Goal: Information Seeking & Learning: Check status

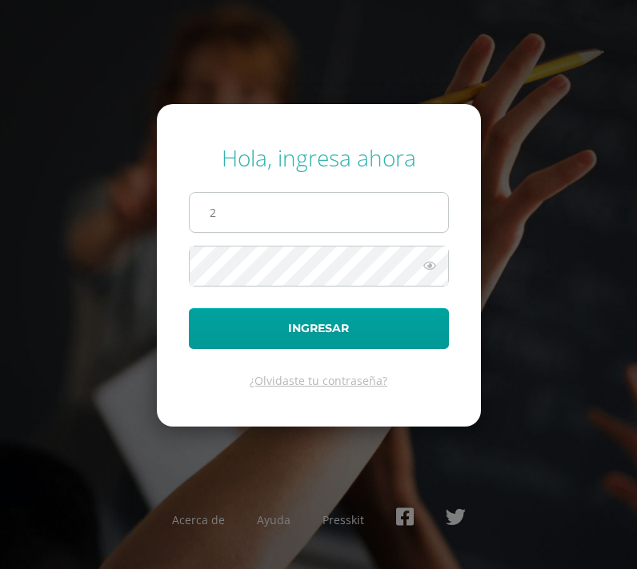
type input "2025981"
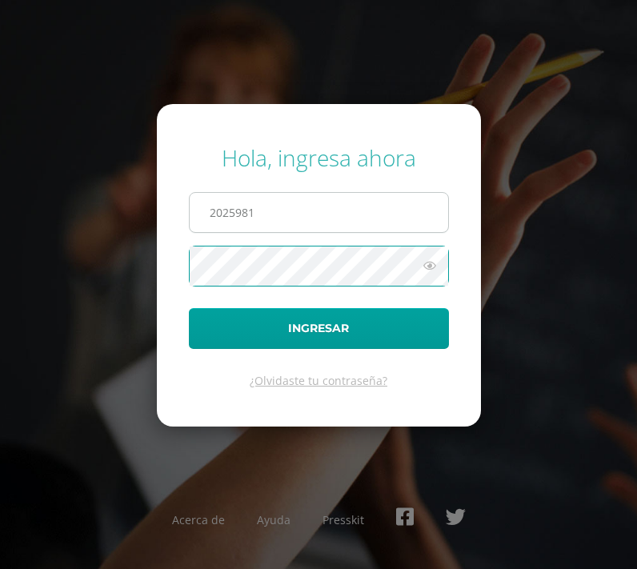
click at [189, 308] on button "Ingresar" at bounding box center [319, 328] width 260 height 41
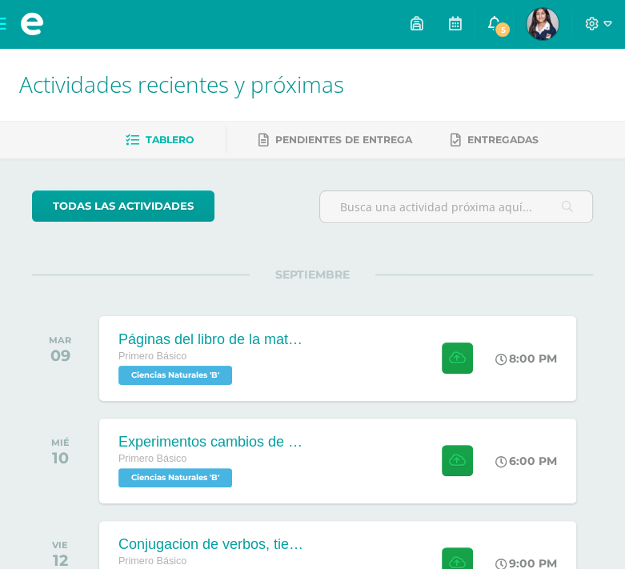
click at [498, 12] on link "5" at bounding box center [493, 24] width 38 height 48
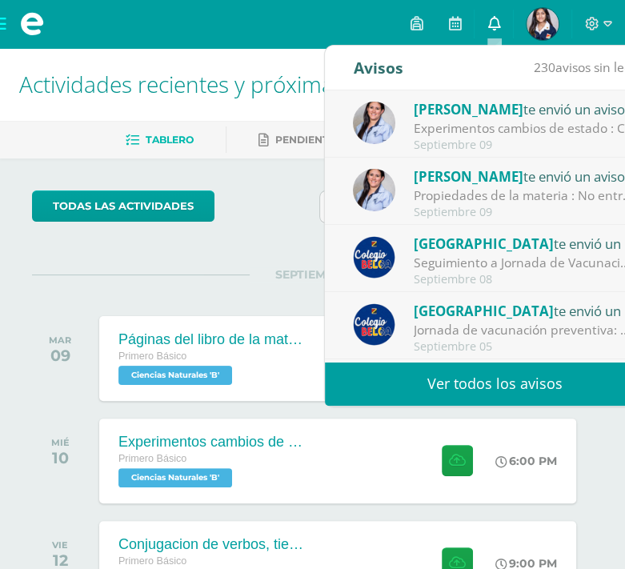
click at [497, 23] on link "0" at bounding box center [493, 24] width 38 height 48
click at [497, 23] on icon at bounding box center [493, 23] width 13 height 14
click at [269, 18] on div "Configuración Cerrar sesión Emily Denise Mi Perfil 5 0 Mis accesos directos Aún…" at bounding box center [312, 24] width 625 height 48
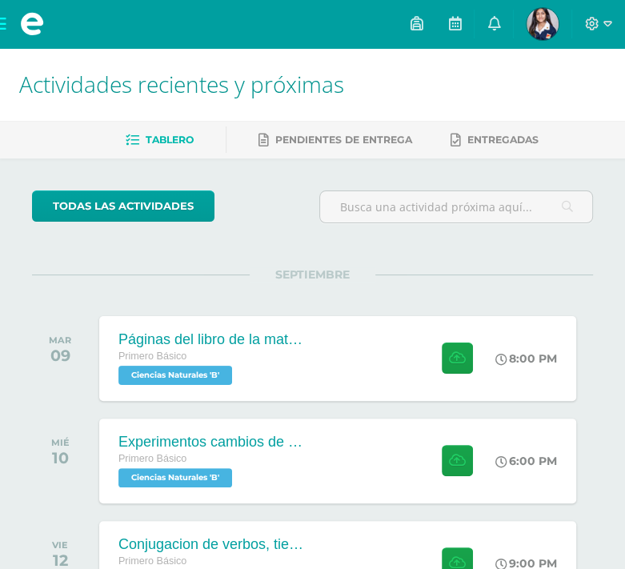
click at [30, 20] on span at bounding box center [32, 24] width 24 height 24
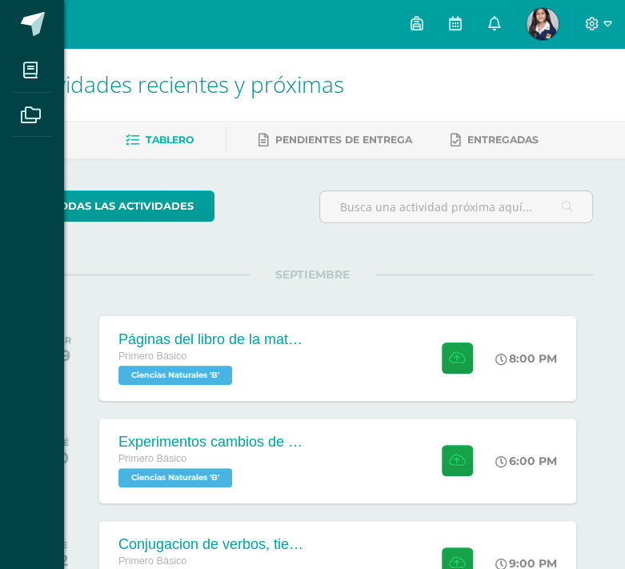
click at [271, 161] on div "Mis cursos Archivos Cerrar panel Asesoría Primero Básico "B" Ciencias Naturales…" at bounding box center [312, 284] width 625 height 569
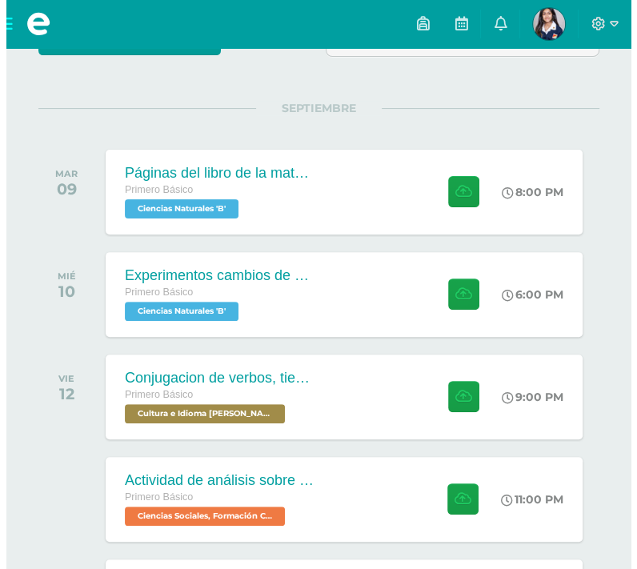
scroll to position [166, 0]
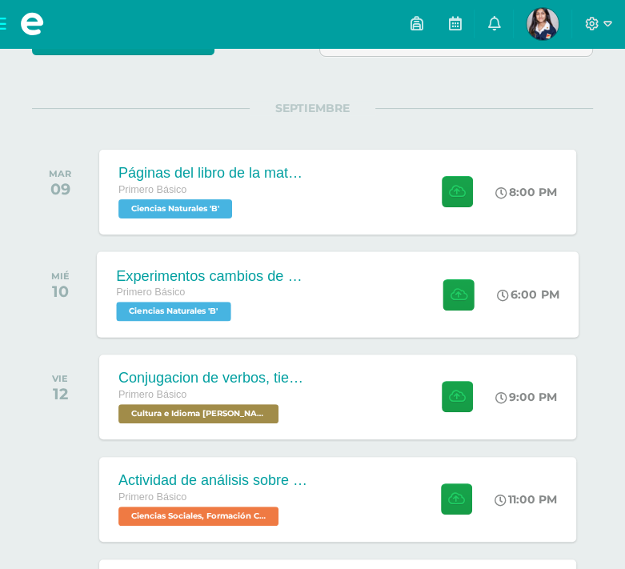
click at [321, 314] on div "Experimentos cambios de estado Primero Básico Ciencias Naturales 'B'" at bounding box center [213, 294] width 233 height 86
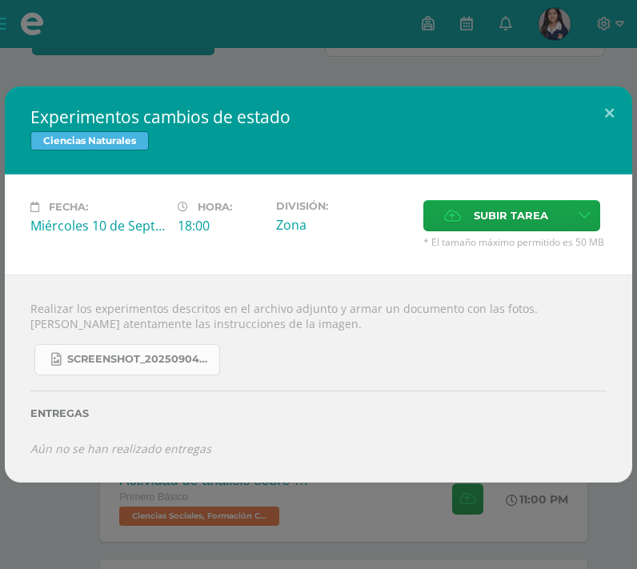
click at [179, 356] on span "Screenshot_20250904_132635_OneDrive.jpg" at bounding box center [139, 359] width 144 height 13
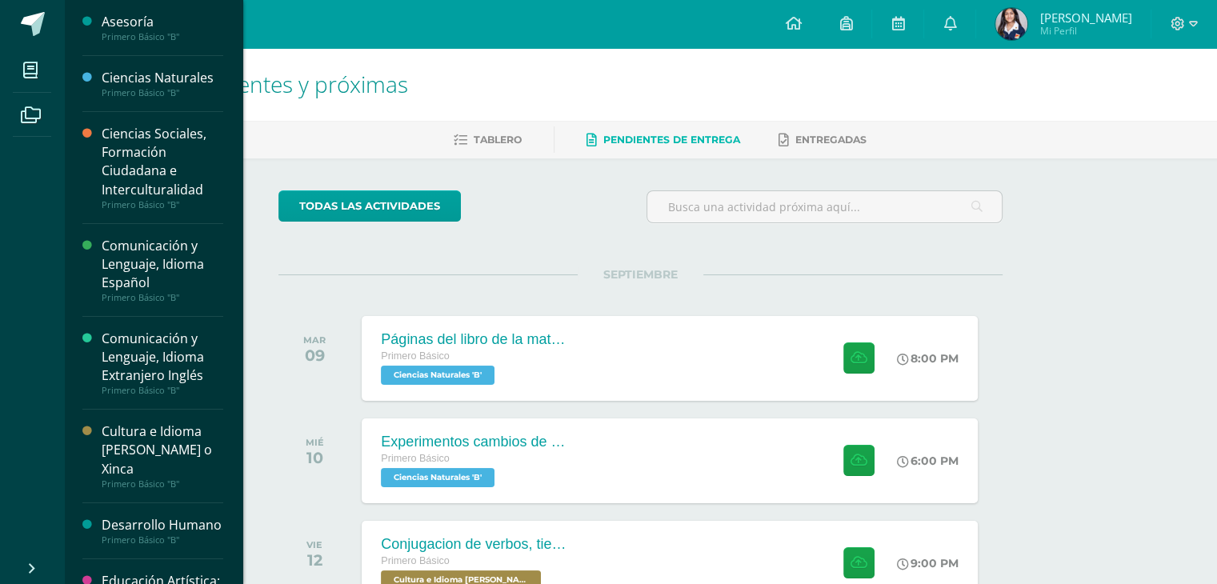
click at [140, 138] on div "Ciencias Sociales, Formación Ciudadana e Interculturalidad" at bounding box center [163, 162] width 122 height 74
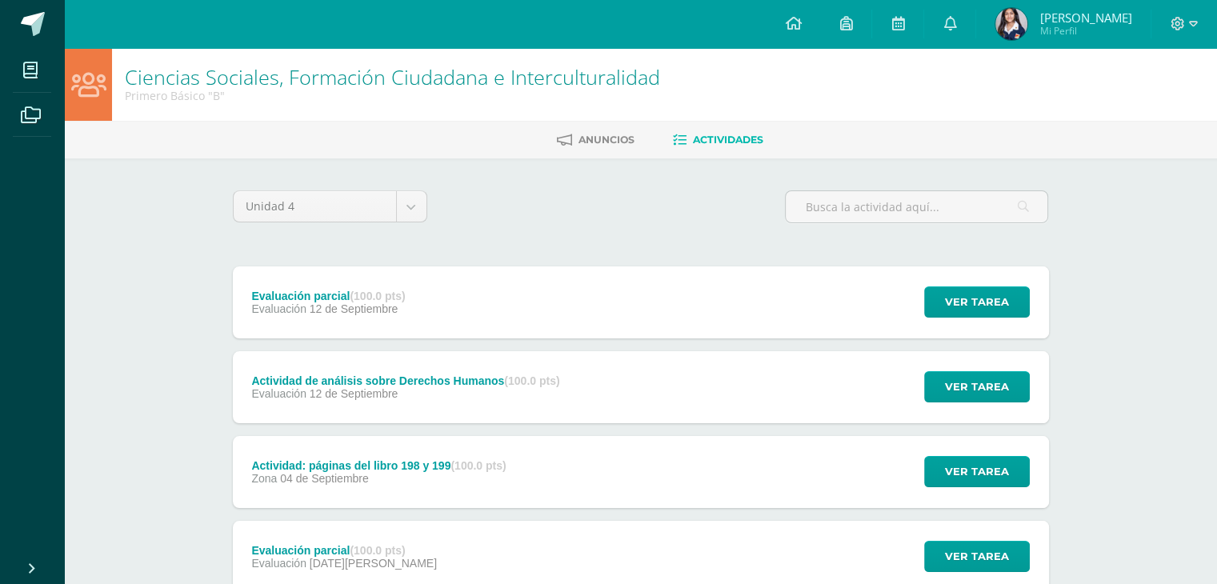
scroll to position [454, 0]
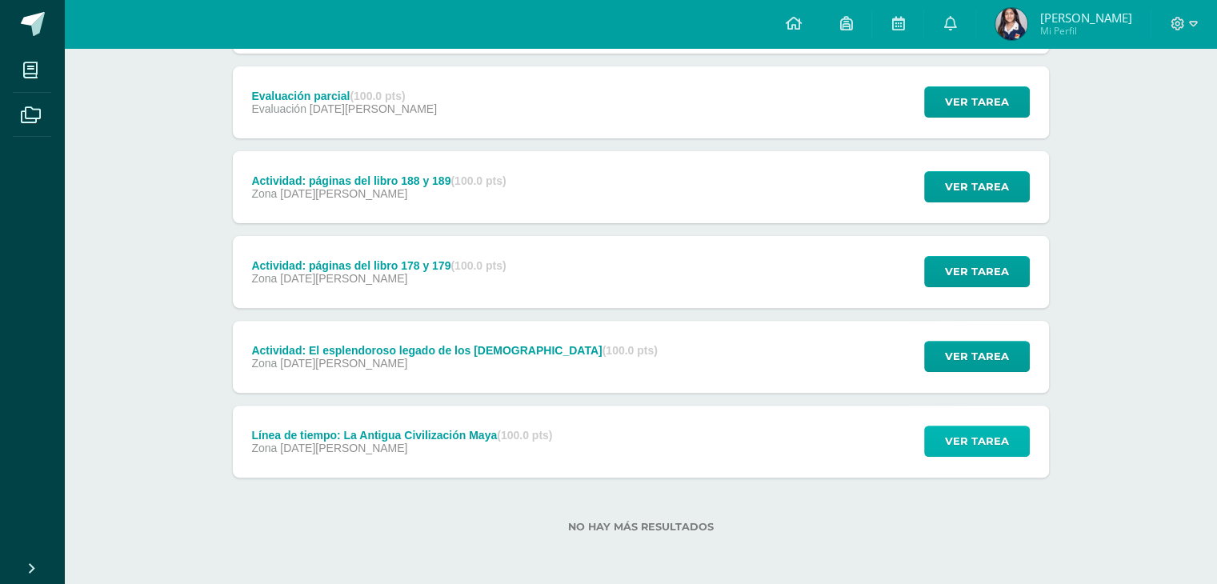
click at [997, 433] on span "Ver tarea" at bounding box center [977, 441] width 64 height 30
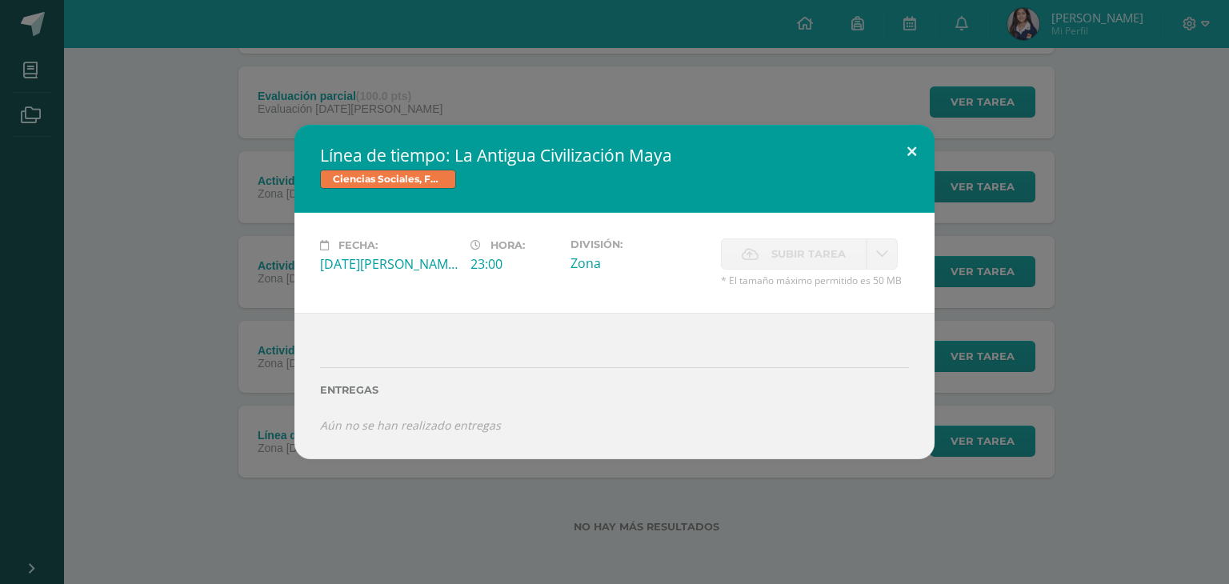
click at [907, 158] on button at bounding box center [912, 152] width 46 height 54
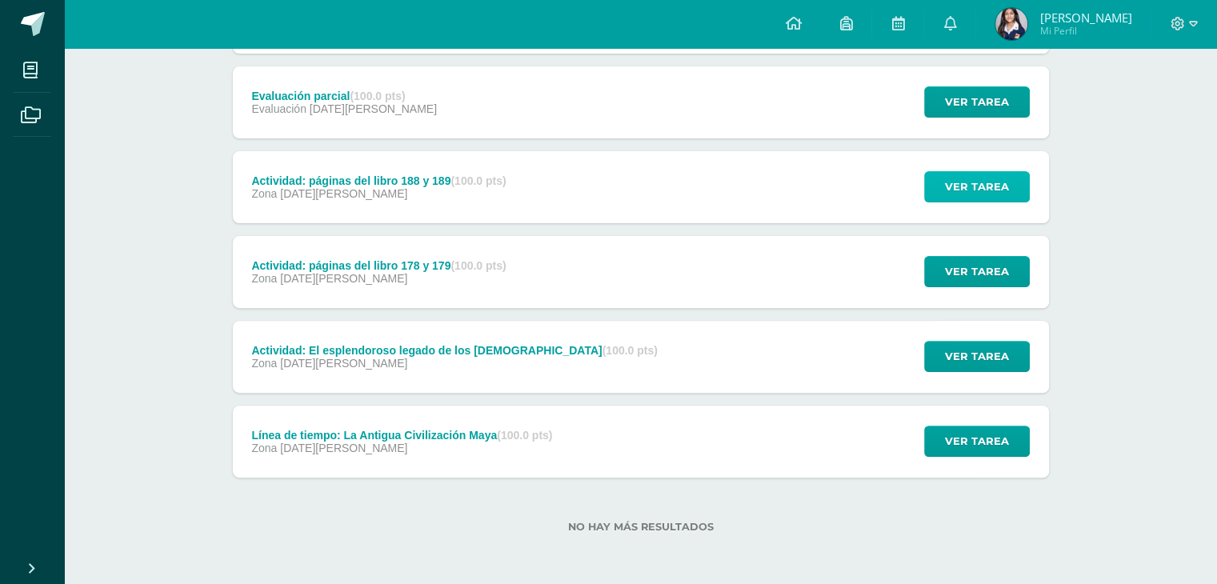
click at [967, 179] on span "Ver tarea" at bounding box center [977, 187] width 64 height 30
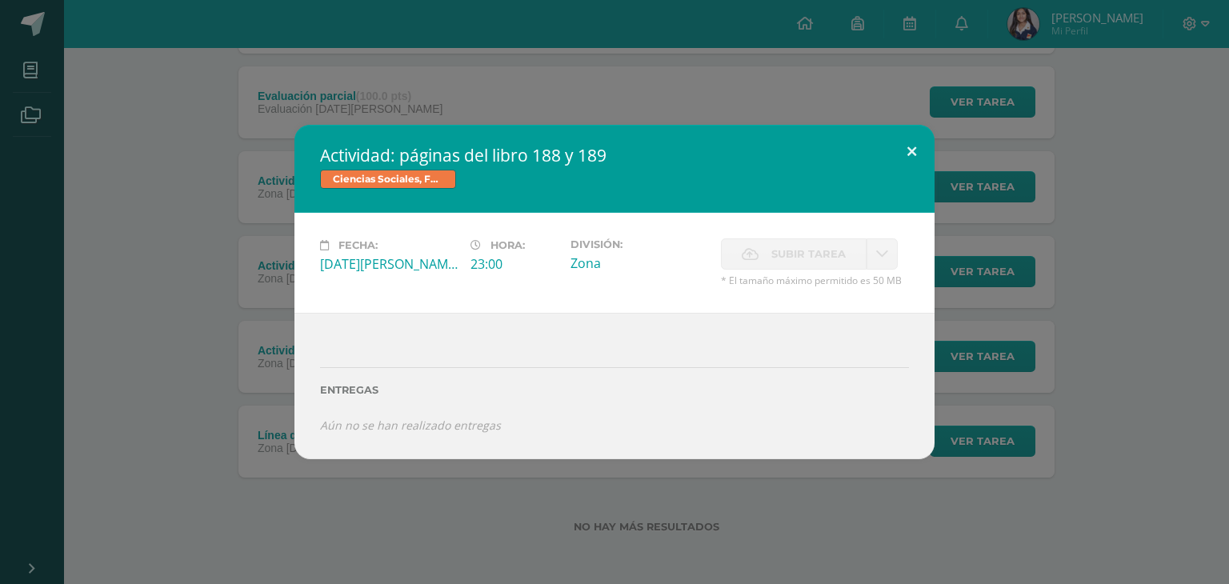
click at [910, 152] on button at bounding box center [912, 152] width 46 height 54
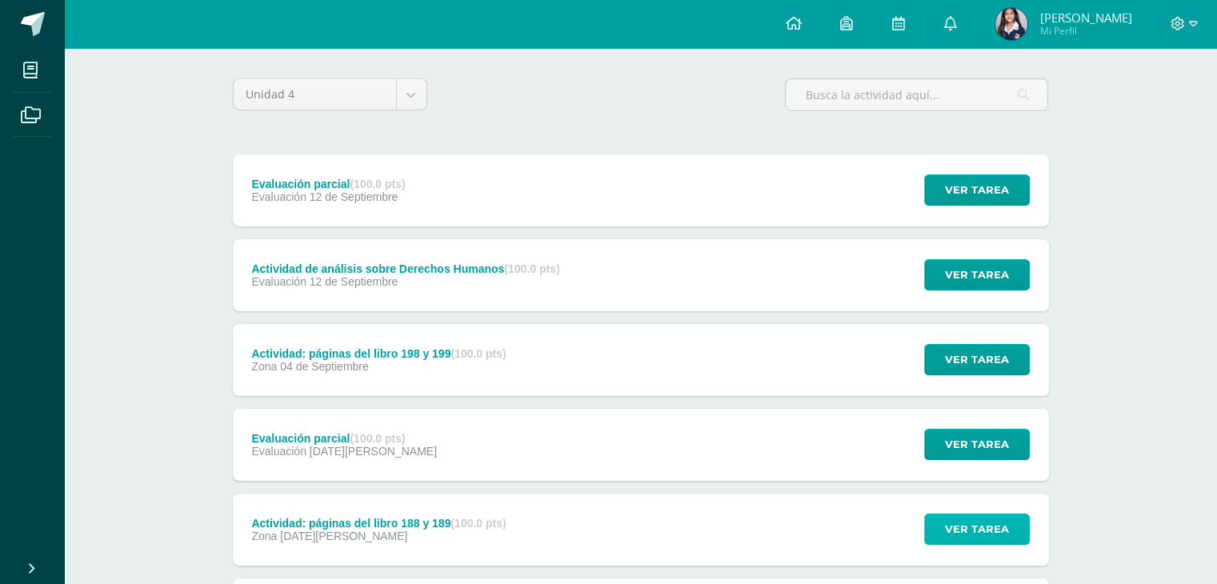
scroll to position [111, 0]
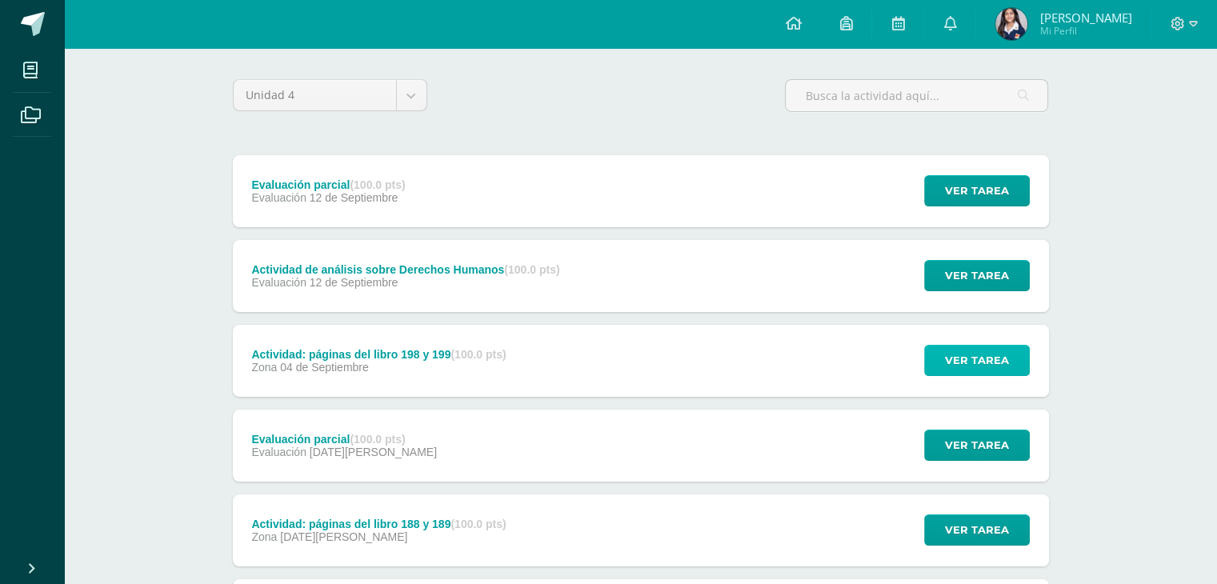
click at [974, 358] on span "Ver tarea" at bounding box center [977, 361] width 64 height 30
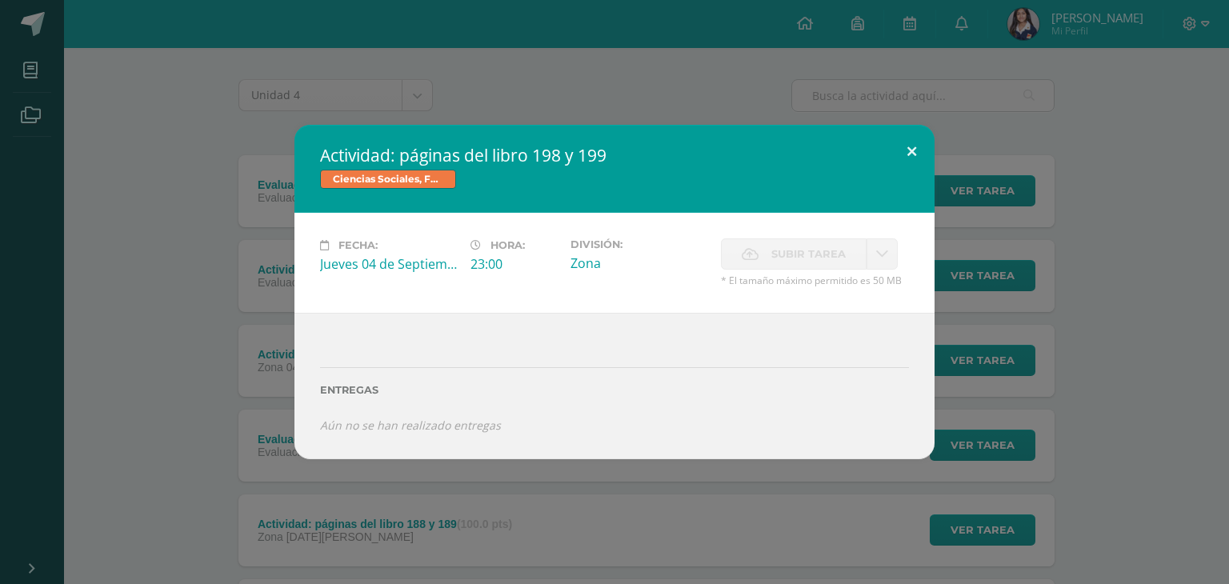
click at [910, 136] on button at bounding box center [912, 152] width 46 height 54
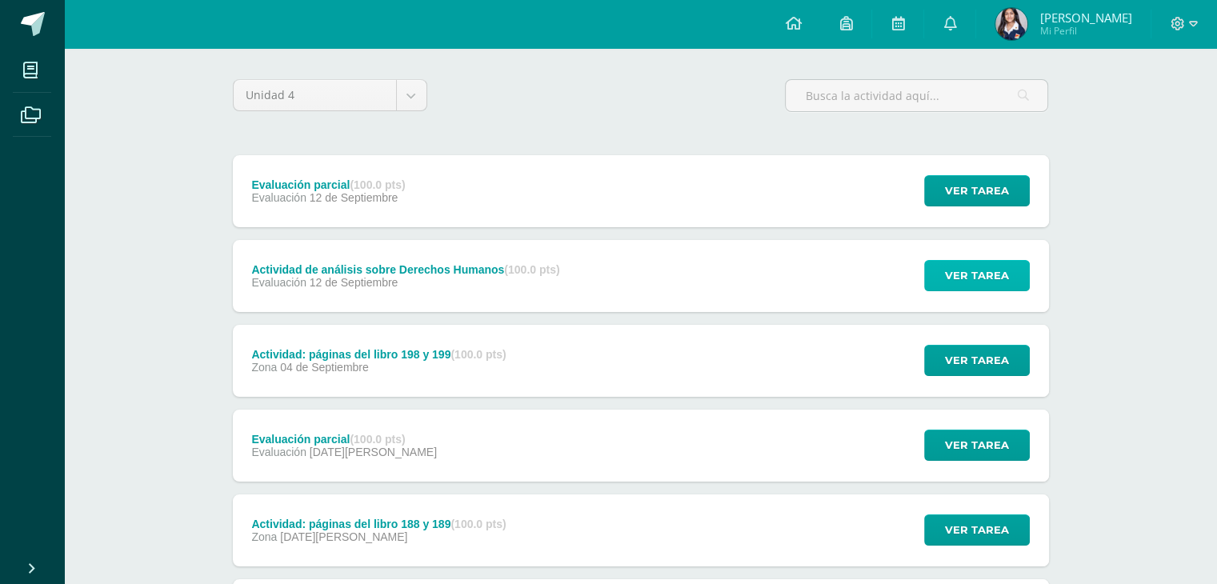
click at [973, 281] on span "Ver tarea" at bounding box center [977, 276] width 64 height 30
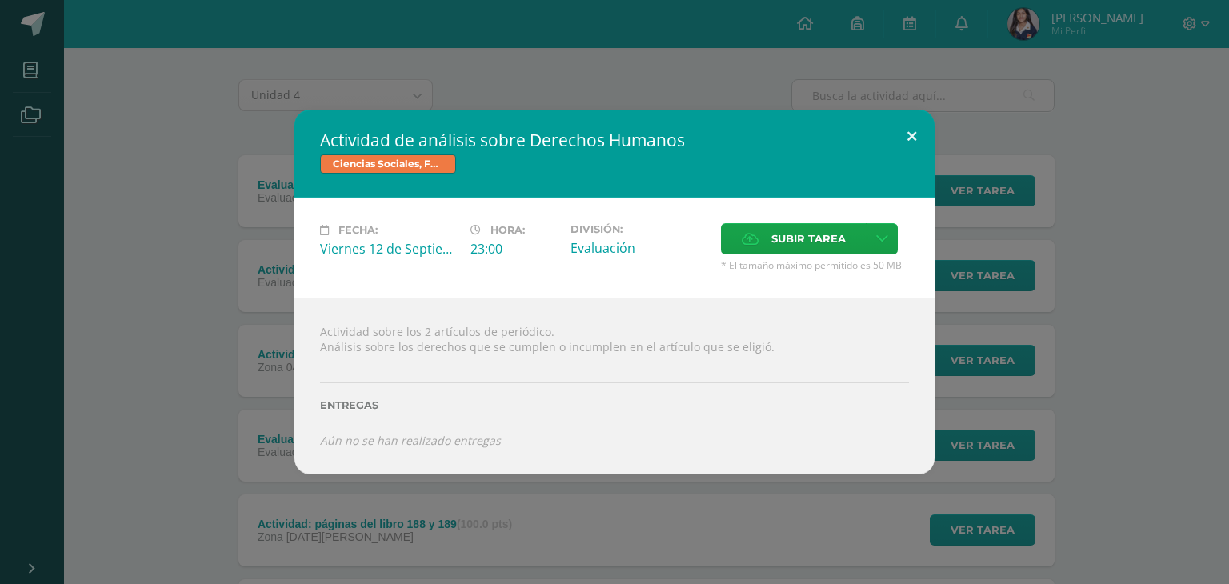
click at [916, 138] on button at bounding box center [912, 137] width 46 height 54
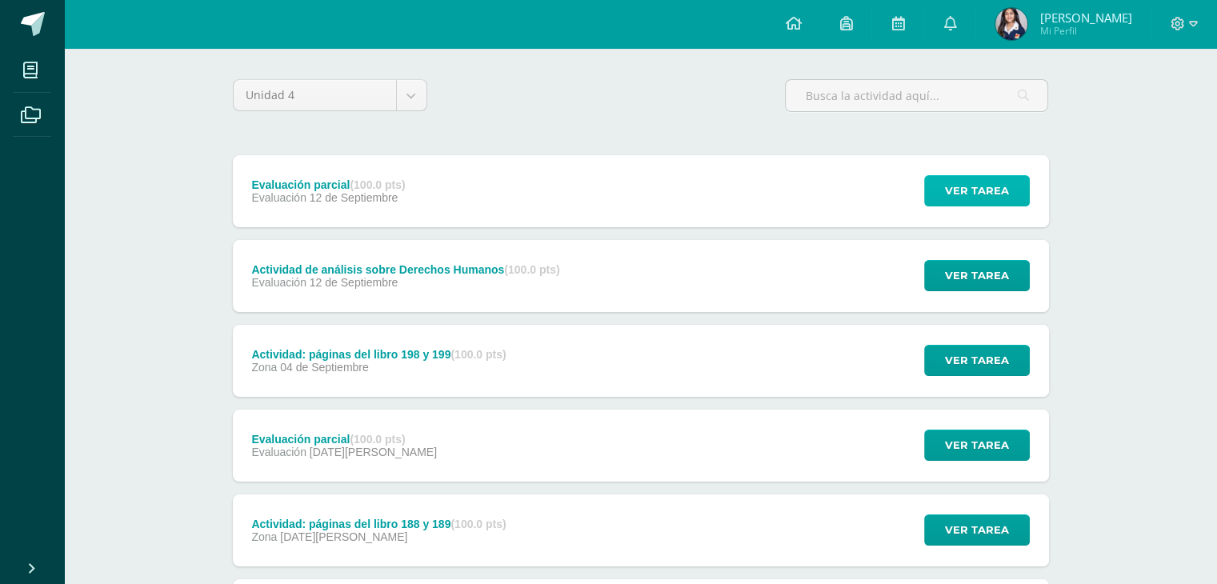
click at [1002, 198] on span "Ver tarea" at bounding box center [977, 191] width 64 height 30
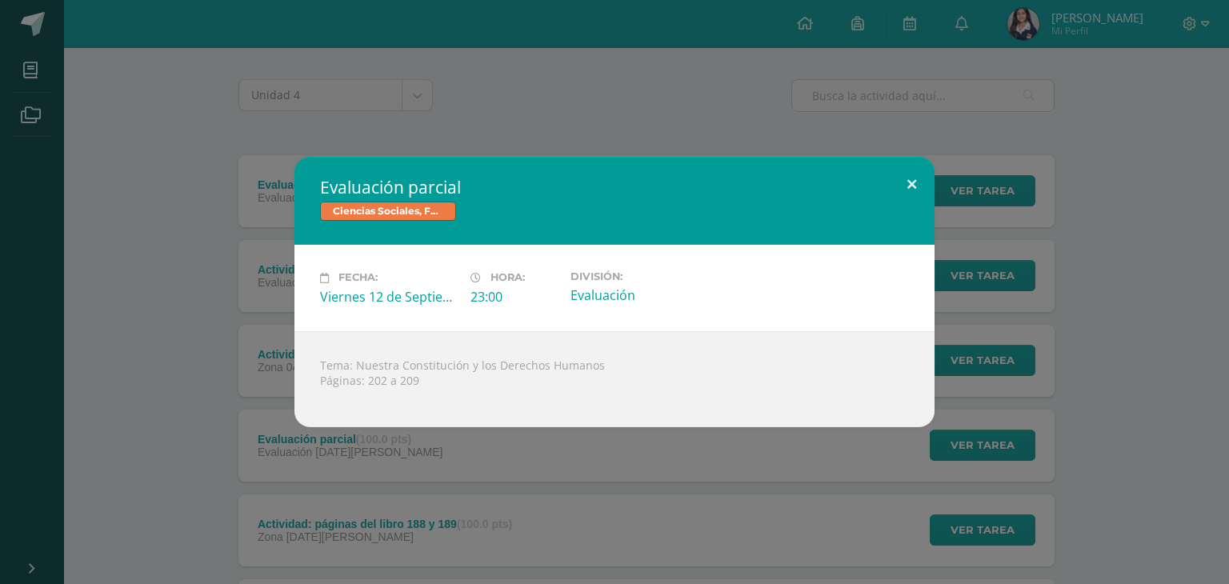
click at [914, 188] on button at bounding box center [912, 184] width 46 height 54
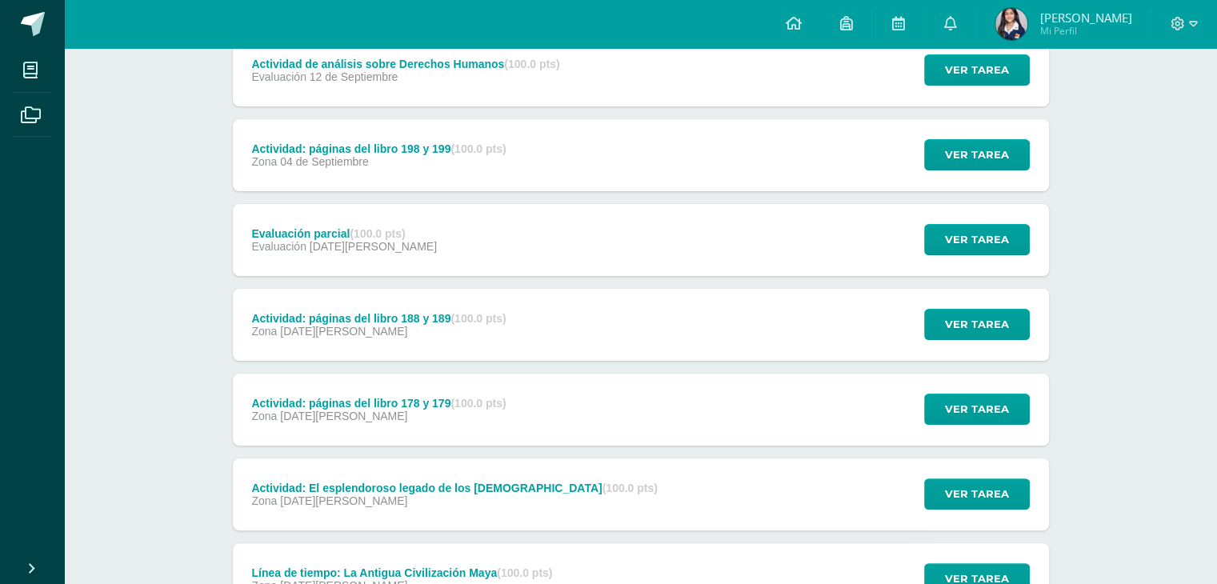
scroll to position [314, 0]
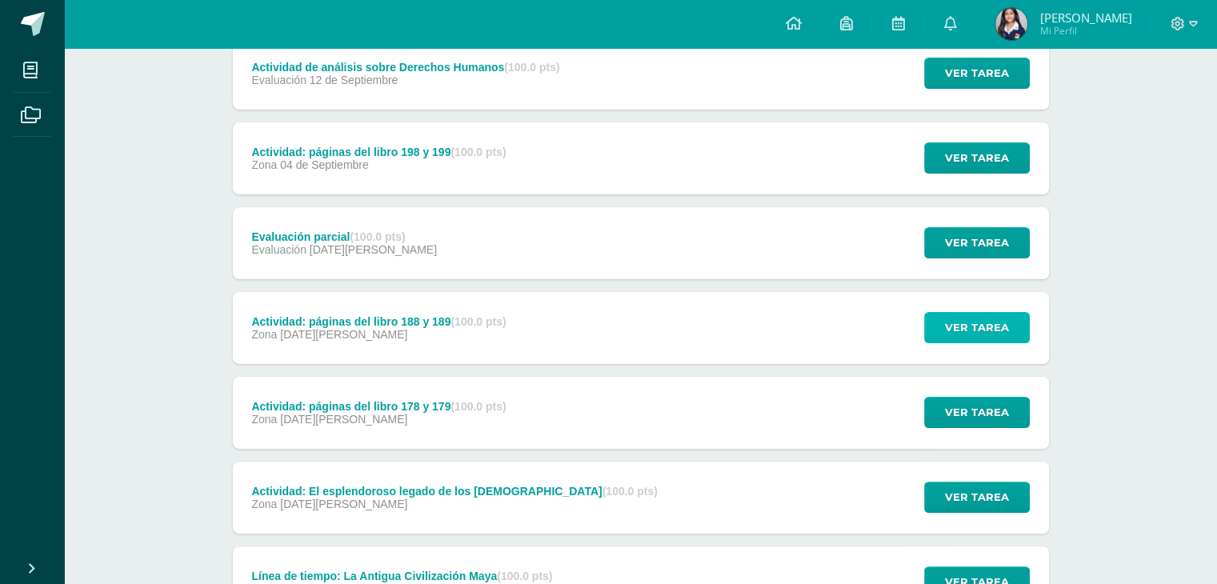
click at [962, 322] on span "Ver tarea" at bounding box center [977, 328] width 64 height 30
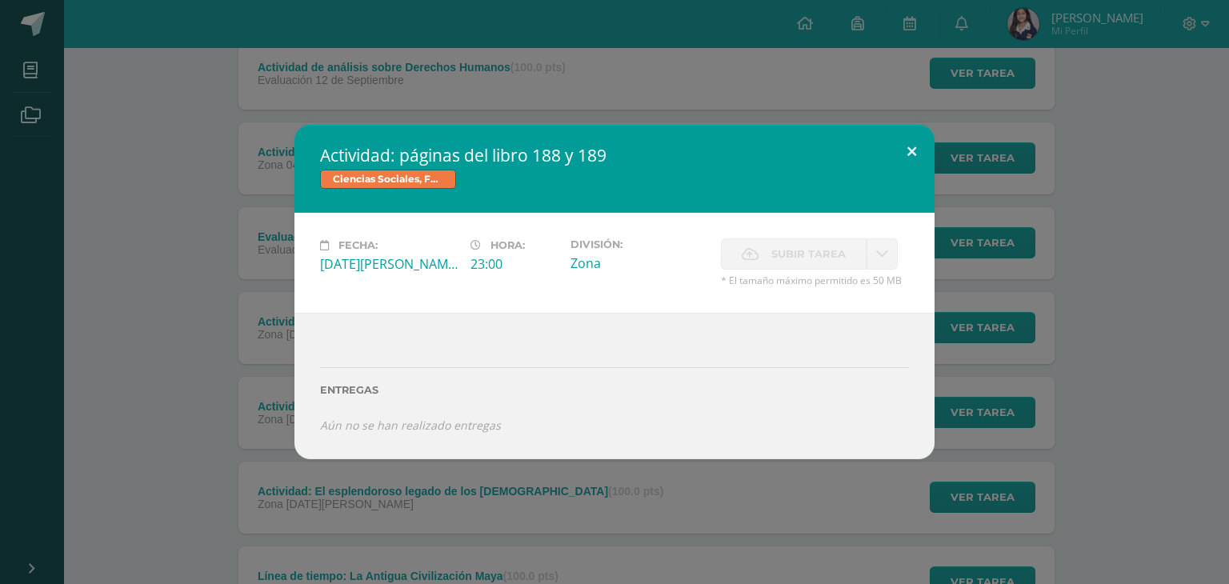
click at [914, 153] on button at bounding box center [912, 152] width 46 height 54
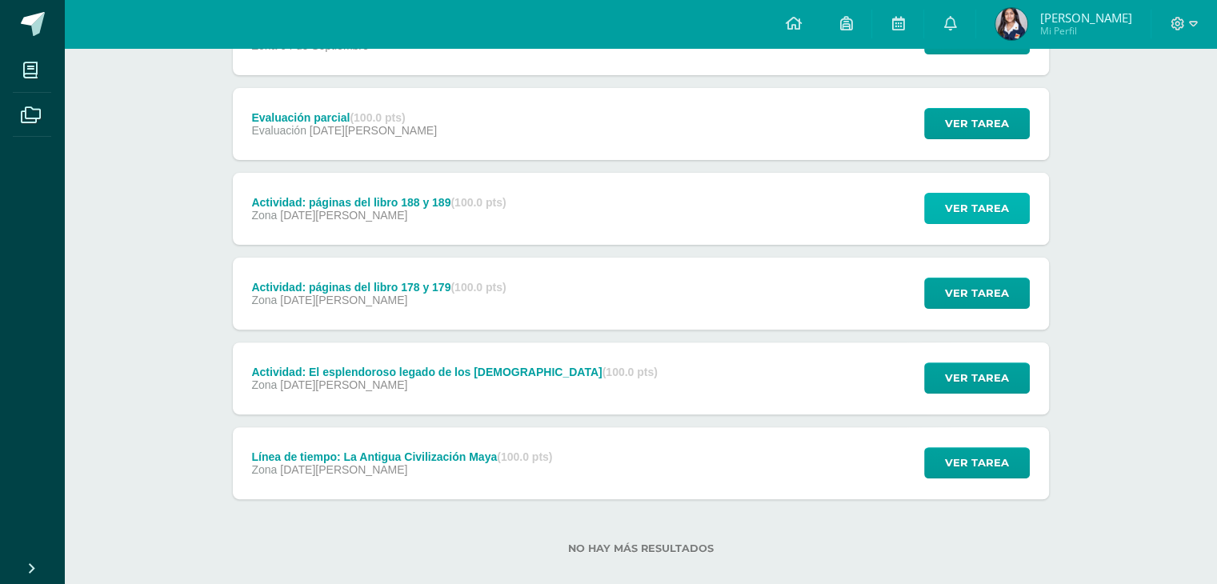
scroll to position [433, 0]
click at [963, 462] on span "Ver tarea" at bounding box center [977, 463] width 64 height 30
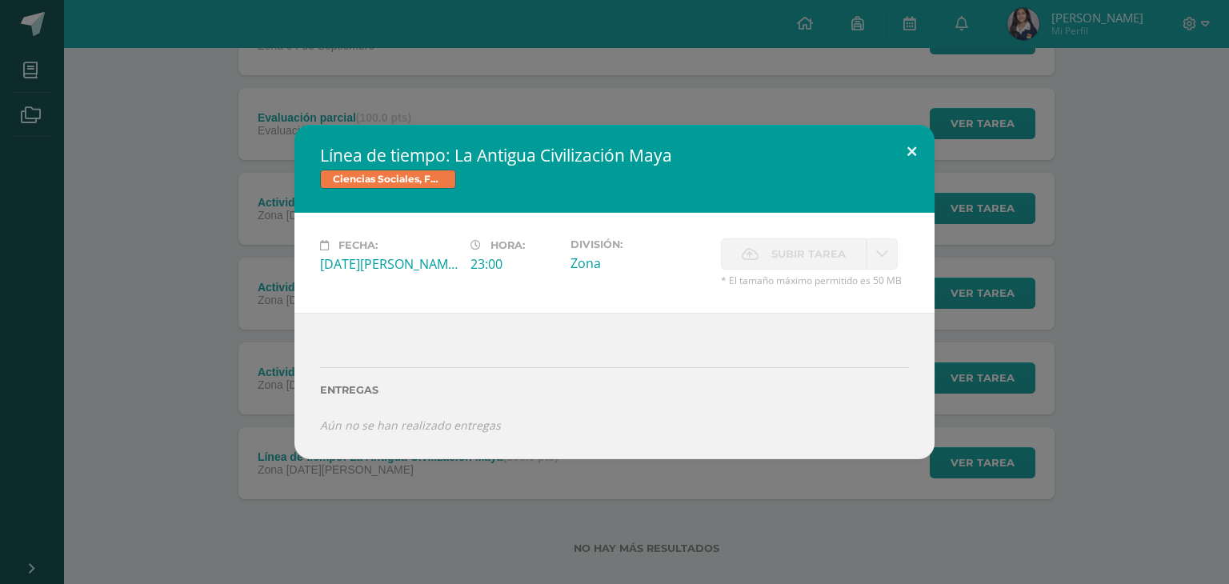
click at [910, 154] on button at bounding box center [912, 152] width 46 height 54
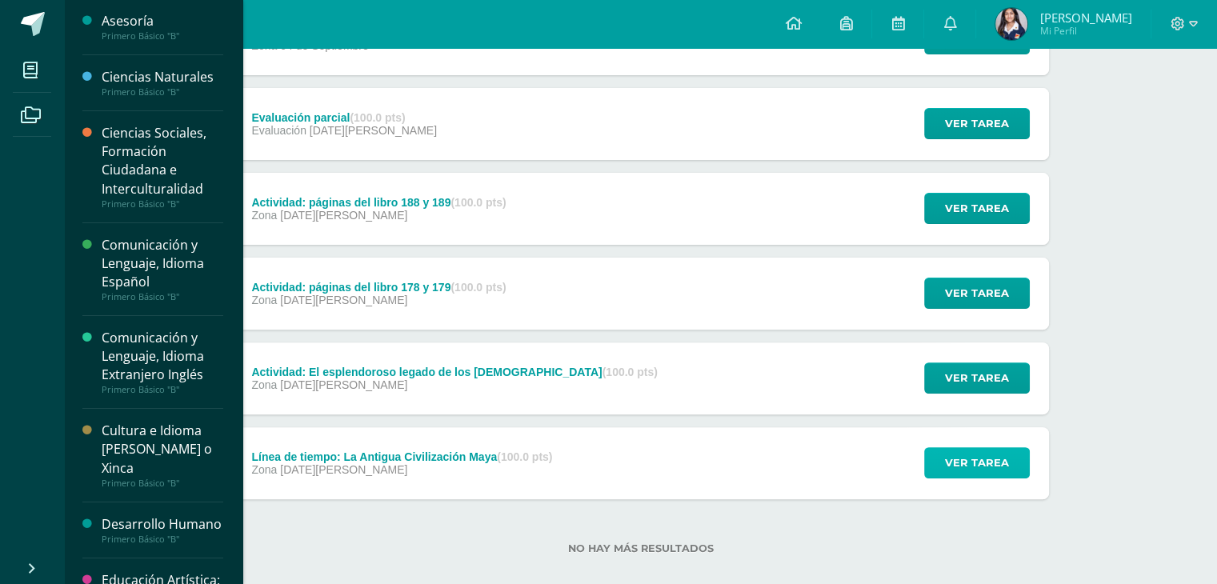
scroll to position [0, 0]
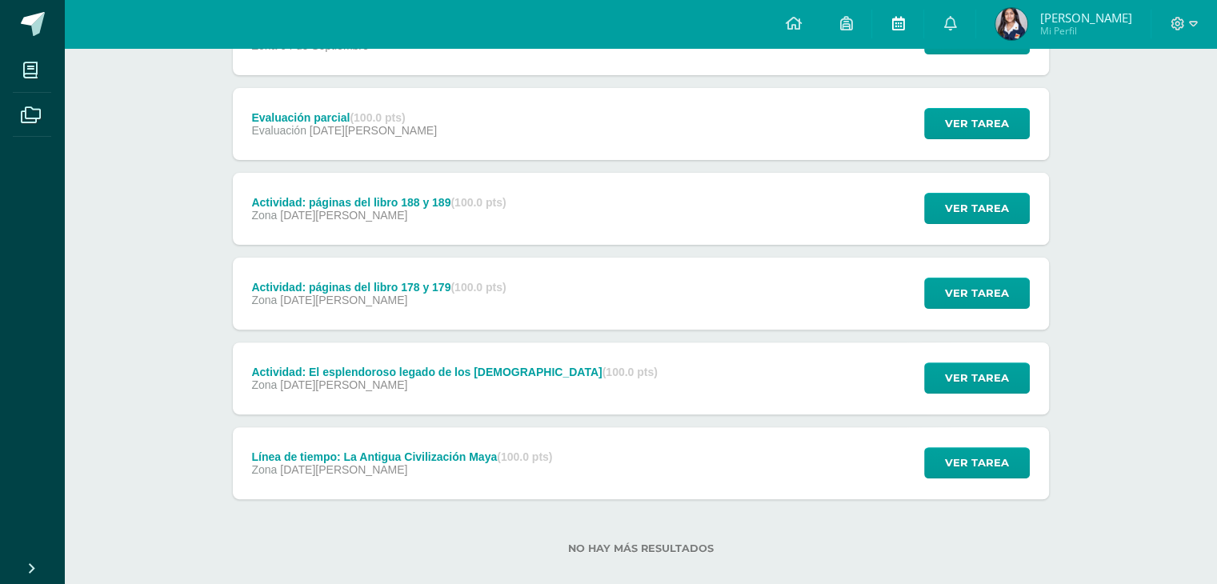
click at [904, 23] on icon at bounding box center [897, 23] width 13 height 14
click at [994, 302] on span "Ver tarea" at bounding box center [977, 293] width 64 height 30
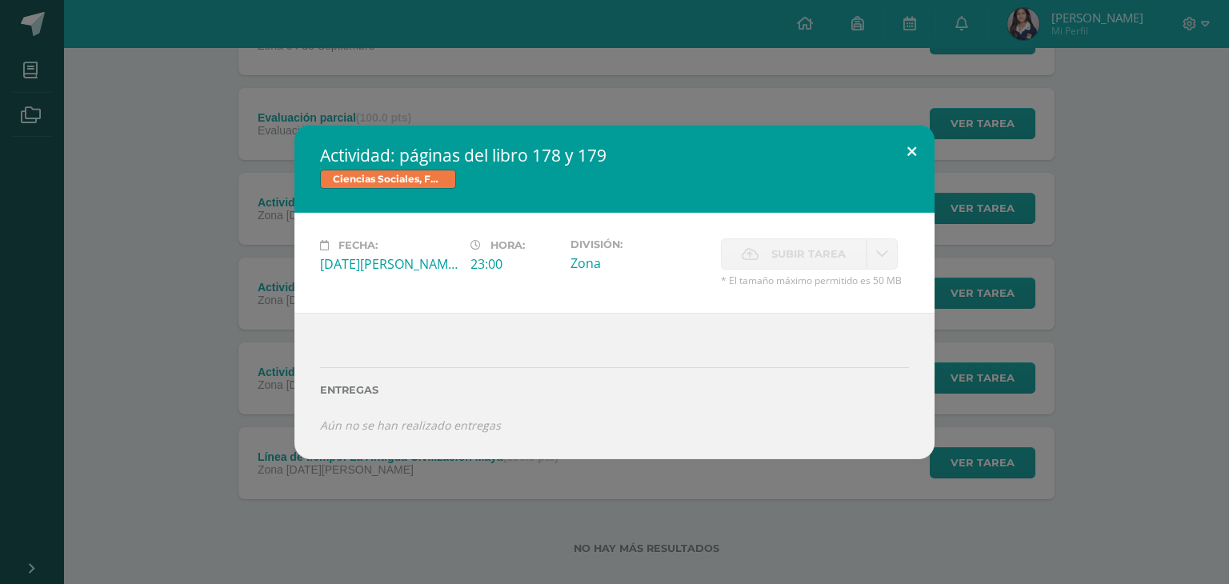
click at [912, 149] on button at bounding box center [912, 152] width 46 height 54
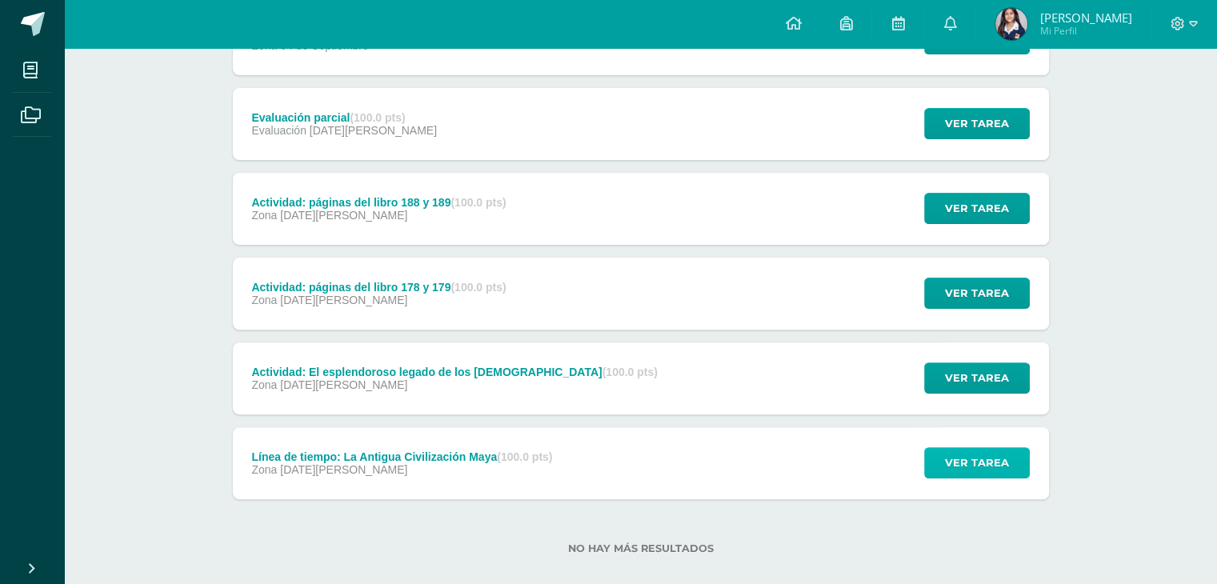
click at [962, 474] on span "Ver tarea" at bounding box center [977, 463] width 64 height 30
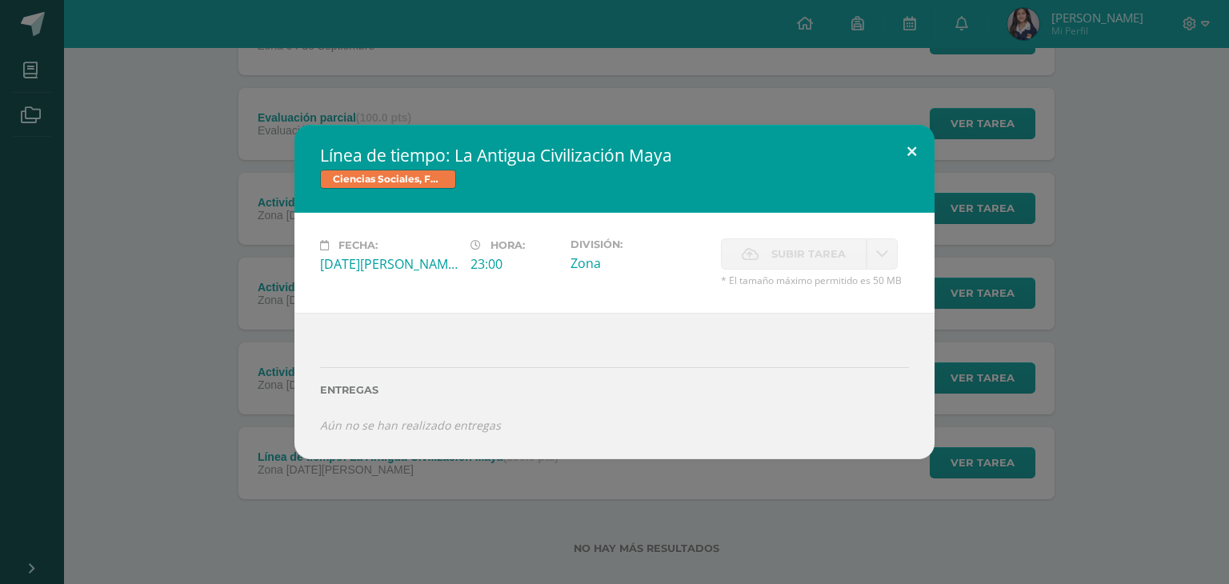
click at [909, 151] on button at bounding box center [912, 152] width 46 height 54
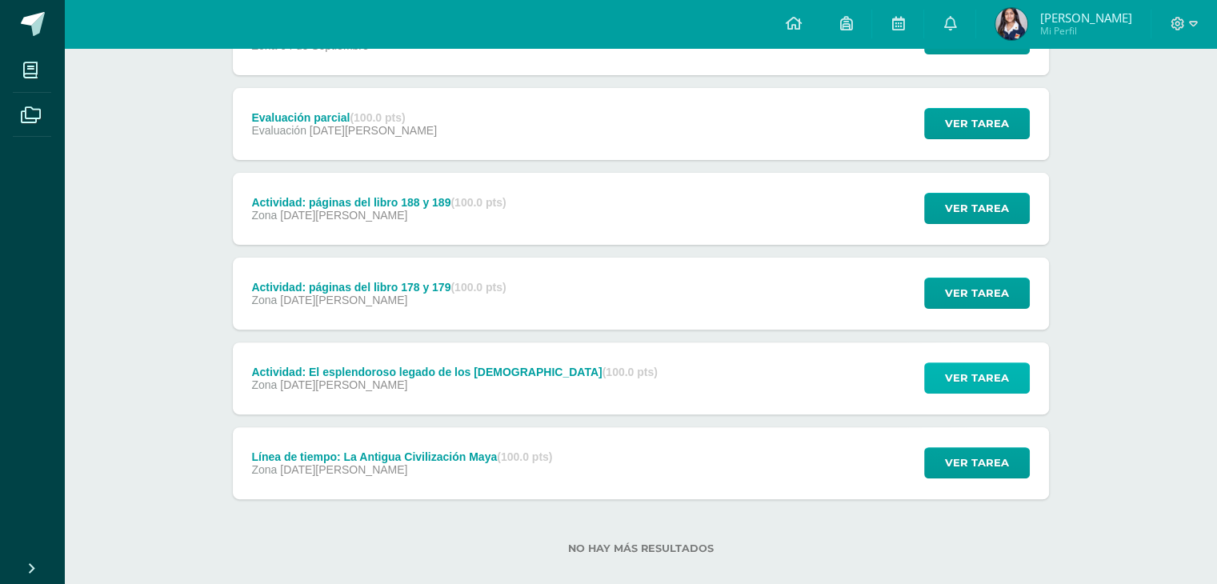
click at [947, 381] on span "Ver tarea" at bounding box center [977, 378] width 64 height 30
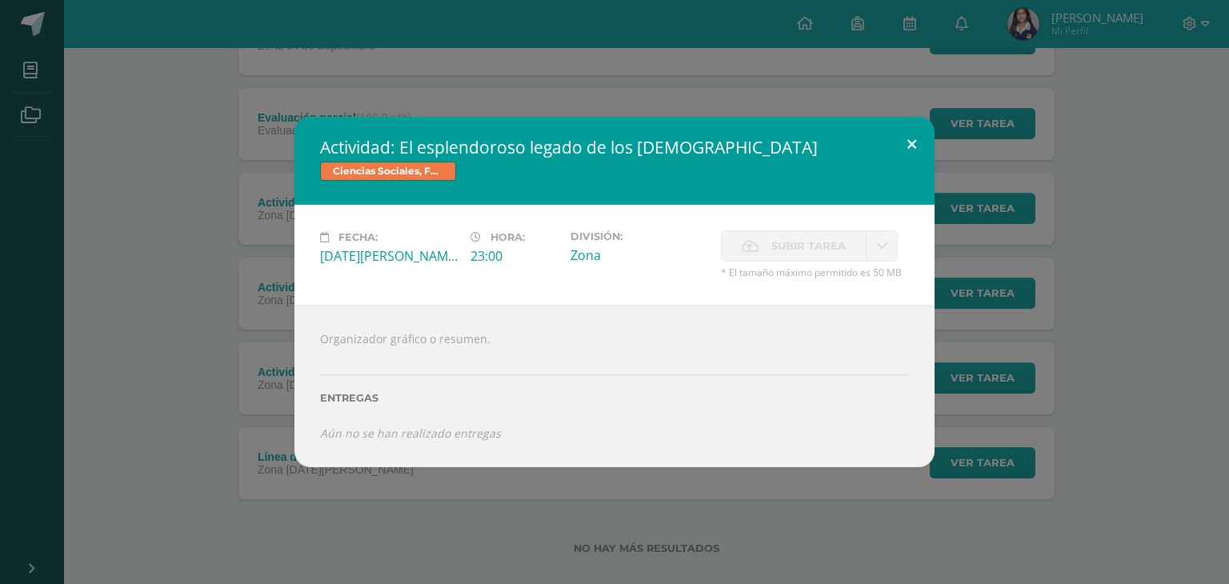
click at [910, 138] on button at bounding box center [912, 144] width 46 height 54
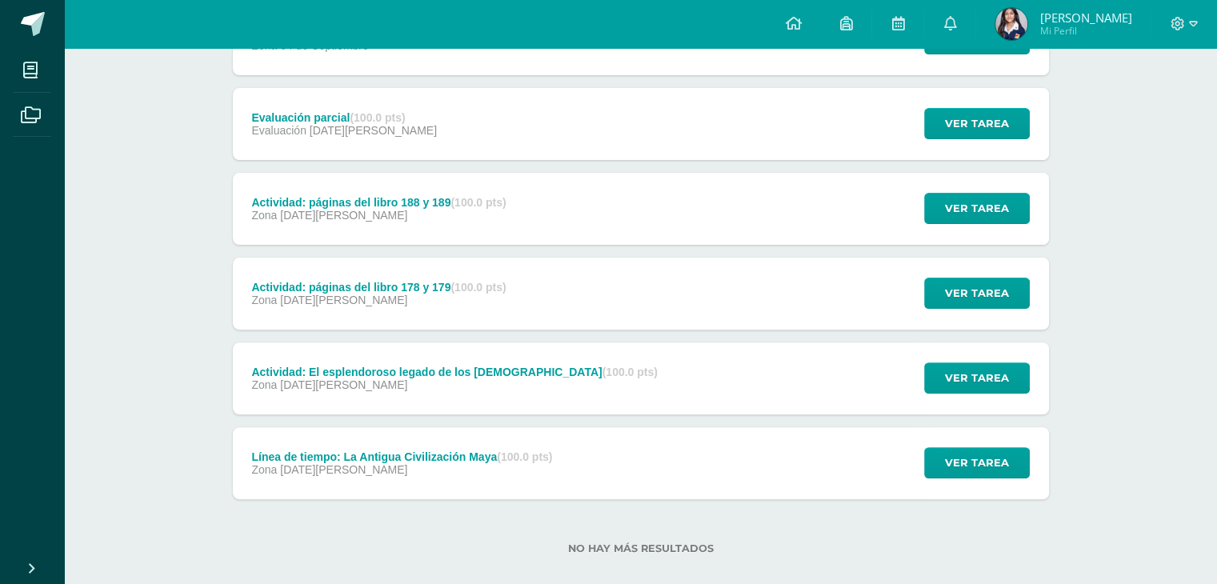
click at [1104, 124] on div "Ciencias Sociales, Formación Ciudadana e Interculturalidad Primero Básico "B" A…" at bounding box center [640, 110] width 1153 height 990
